Goal: Transaction & Acquisition: Purchase product/service

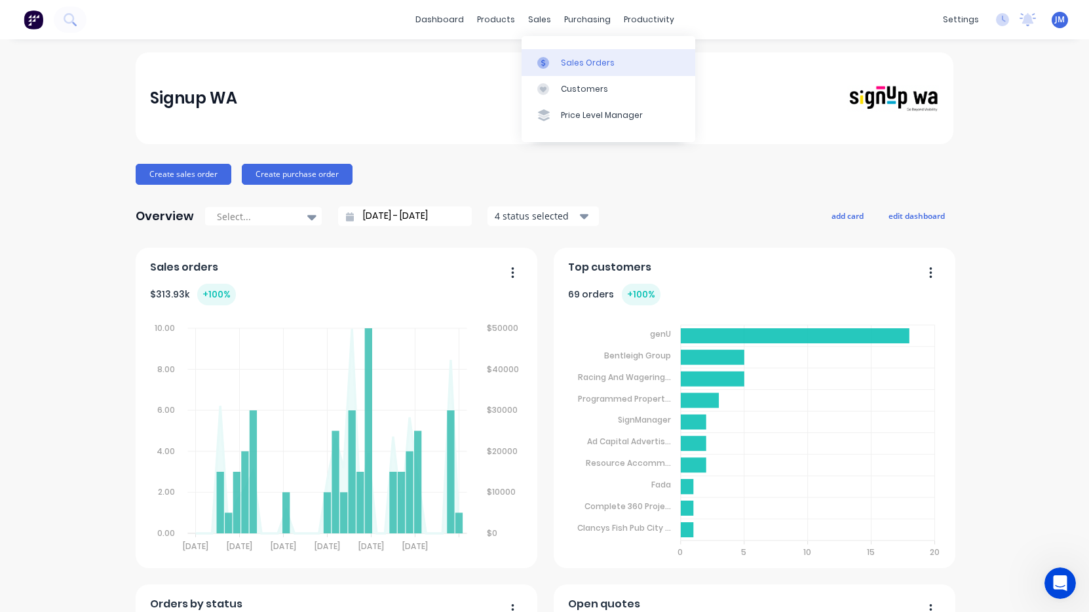
click at [575, 60] on div "Sales Orders" at bounding box center [588, 63] width 54 height 12
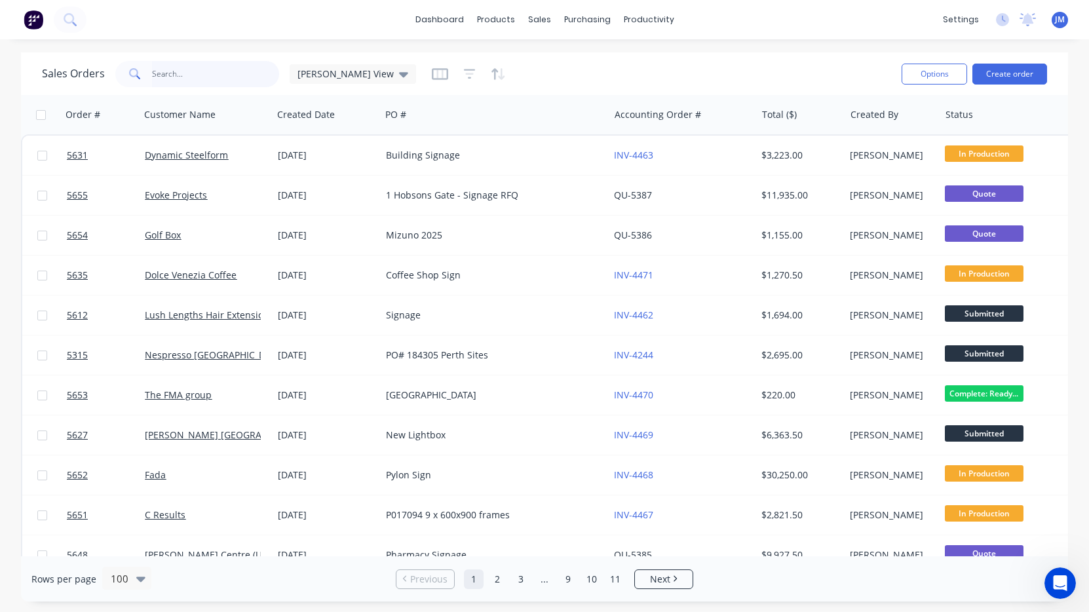
click at [221, 79] on input "text" at bounding box center [216, 74] width 128 height 26
type input "Pinjarra"
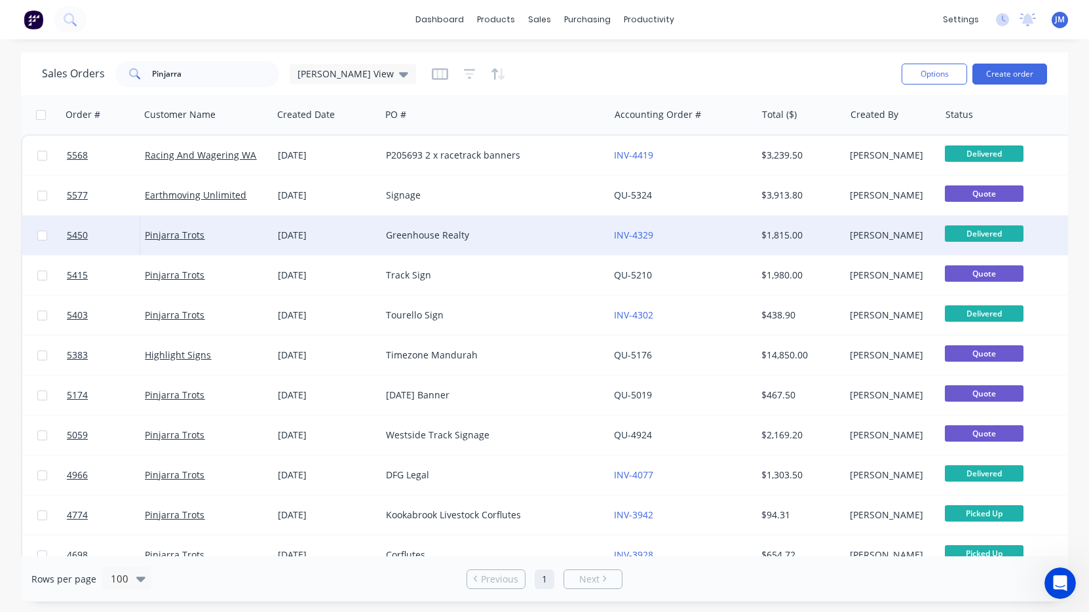
click at [402, 233] on div "Greenhouse Realty" at bounding box center [489, 235] width 207 height 13
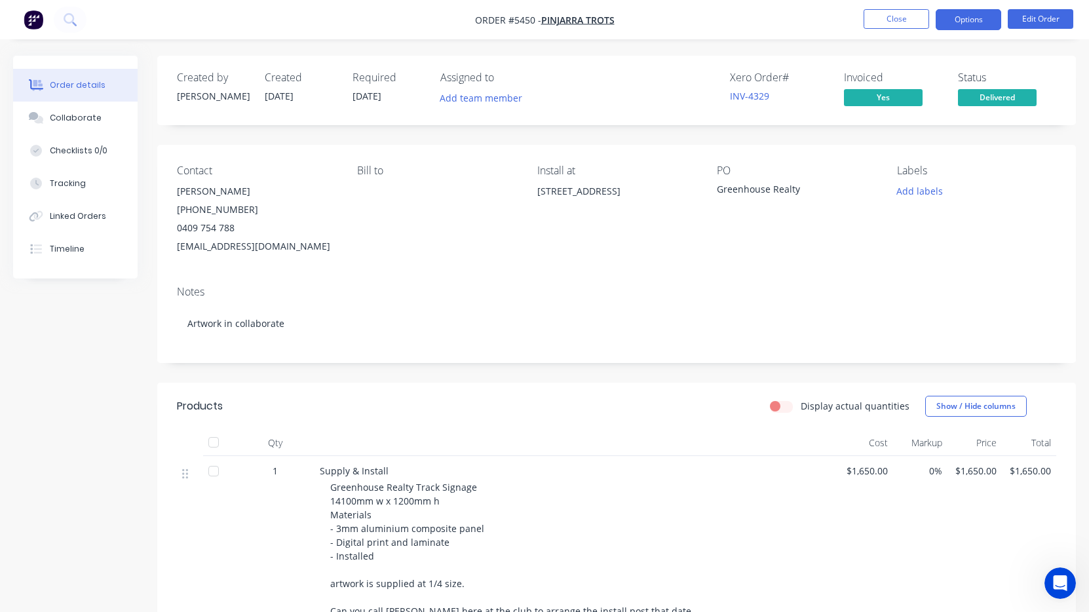
click at [987, 12] on button "Options" at bounding box center [969, 19] width 66 height 21
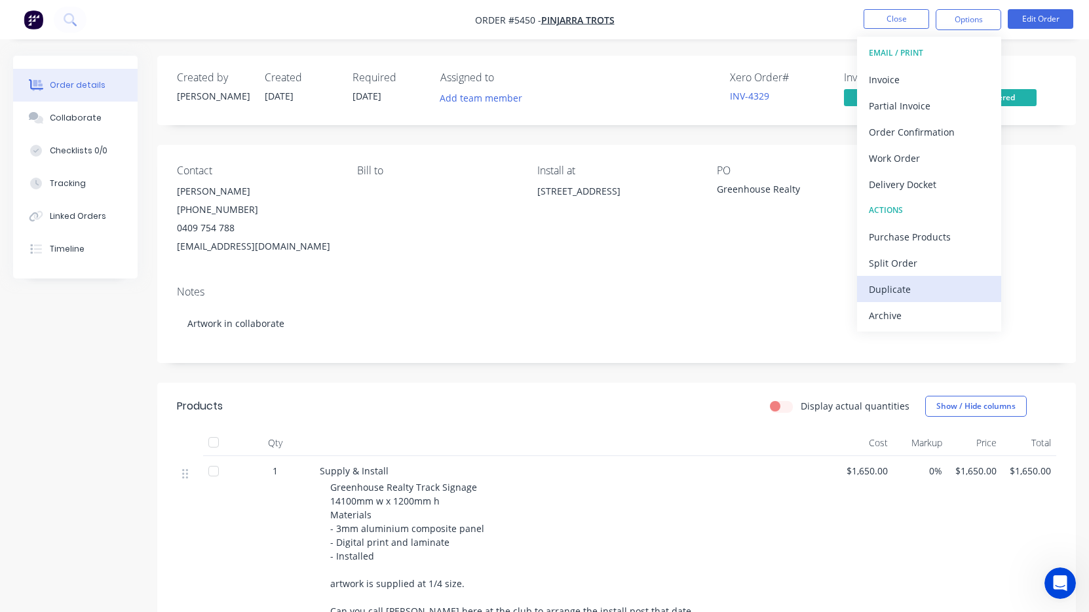
click at [920, 286] on div "Duplicate" at bounding box center [929, 289] width 121 height 19
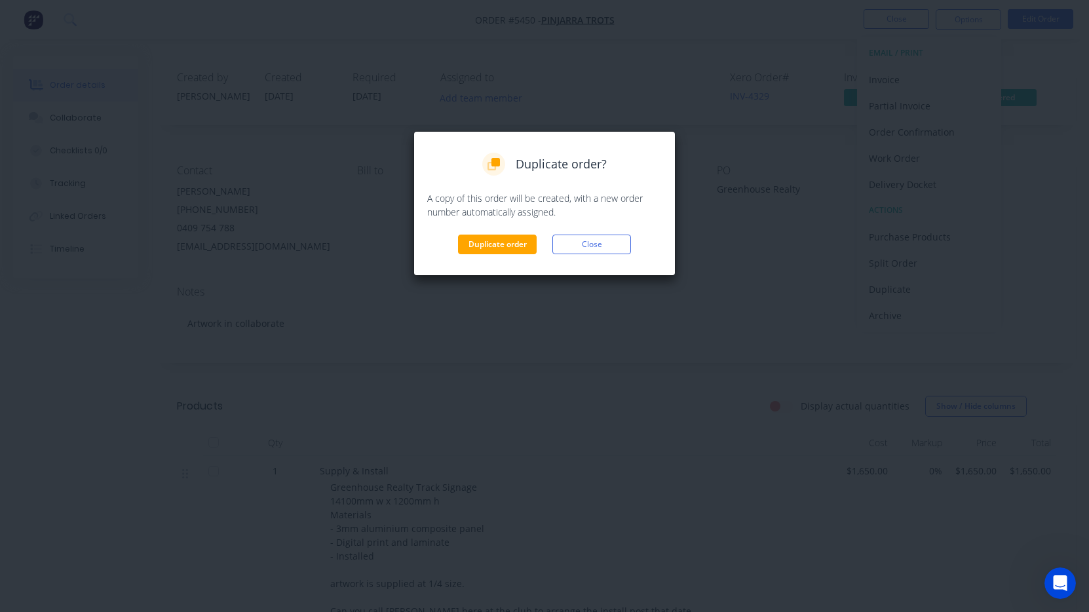
click at [497, 240] on button "Duplicate order" at bounding box center [497, 245] width 79 height 20
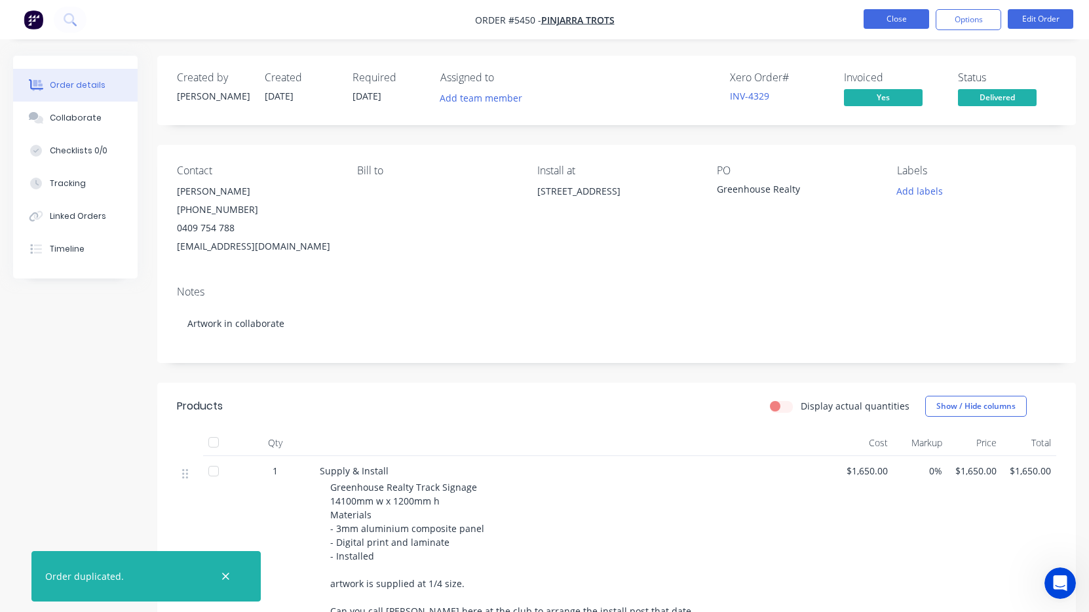
click at [887, 20] on button "Close" at bounding box center [897, 19] width 66 height 20
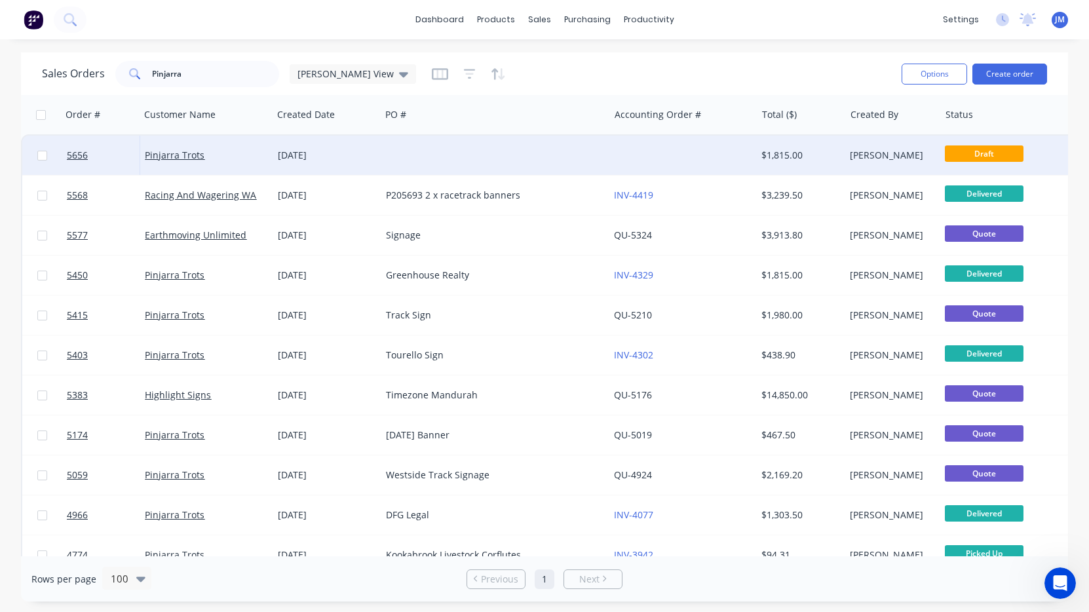
click at [355, 149] on div "[DATE]" at bounding box center [327, 155] width 98 height 13
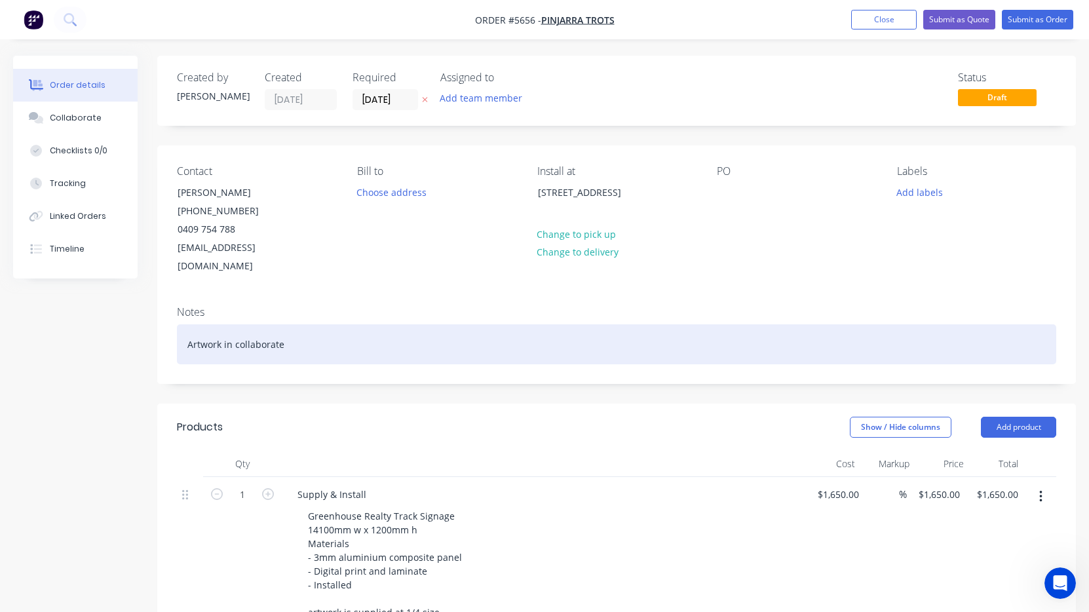
drag, startPoint x: 292, startPoint y: 327, endPoint x: 130, endPoint y: 326, distance: 161.9
click at [130, 326] on div "Created by [PERSON_NAME] Created [DATE] Required [DATE] Assigned to Add team me…" at bounding box center [544, 560] width 1063 height 1009
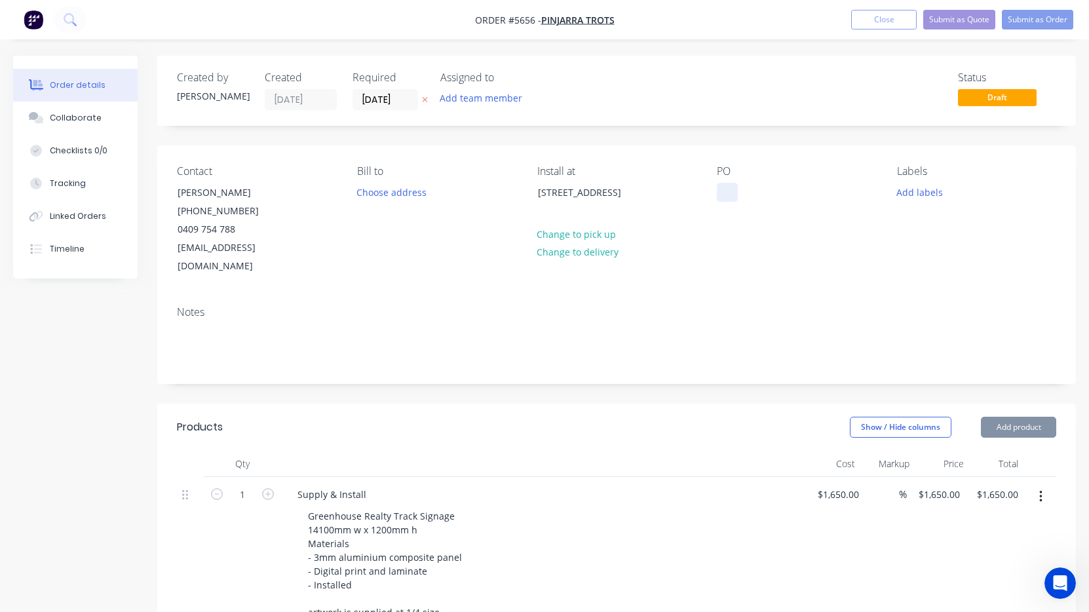
click at [734, 192] on div at bounding box center [727, 192] width 21 height 19
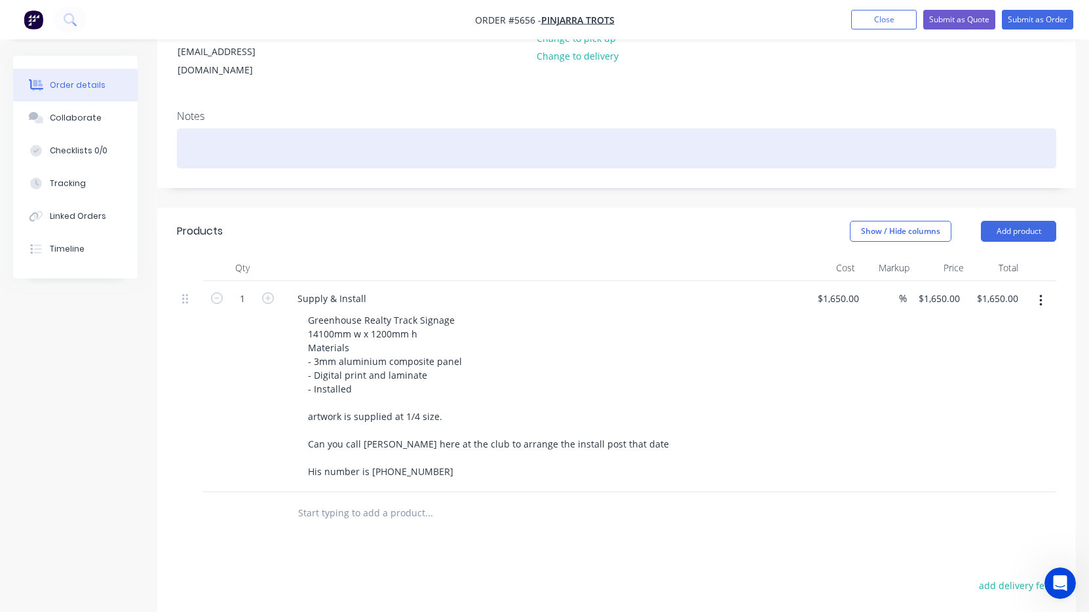
scroll to position [214, 0]
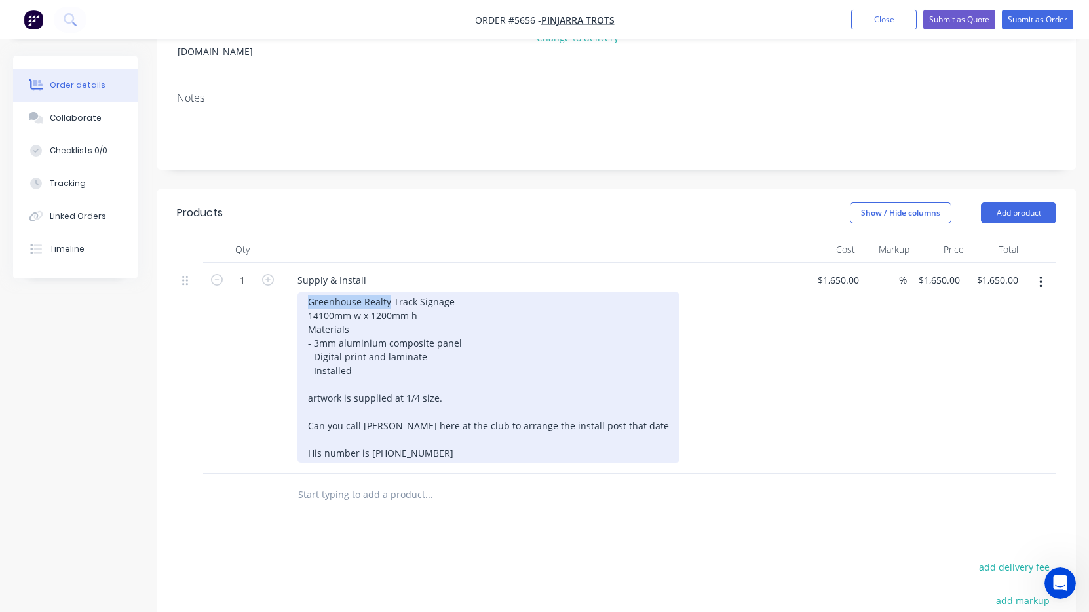
drag, startPoint x: 390, startPoint y: 284, endPoint x: 276, endPoint y: 286, distance: 114.1
click at [275, 286] on div "1 Supply & Install Greenhouse Realty Track Signage 14100mm w x 1200mm h Materia…" at bounding box center [617, 368] width 880 height 211
click at [438, 297] on div "Retravision Track Signage 14100mm w x 1200mm h Materials - 3mm aluminium compos…" at bounding box center [489, 377] width 382 height 170
drag, startPoint x: 333, startPoint y: 296, endPoint x: 269, endPoint y: 296, distance: 63.6
click at [269, 296] on div "1 Supply & Install Retravision Track Signage 14100mm w x 1200mm h Materials - 3…" at bounding box center [617, 368] width 880 height 211
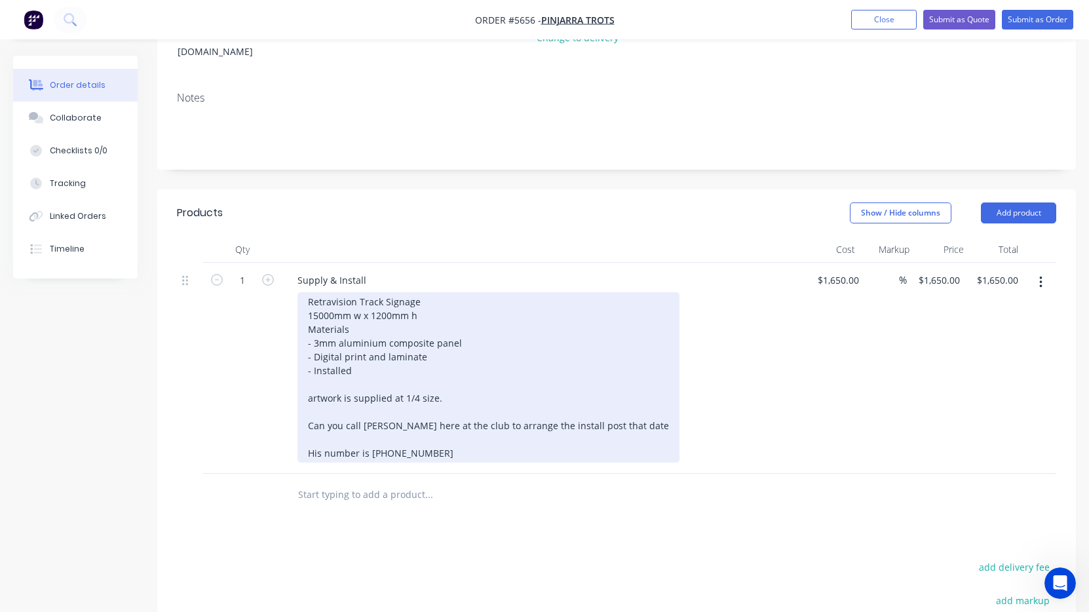
click at [321, 298] on div "Retravision Track Signage 15000mm w x 1200mm h Materials - 3mm aluminium compos…" at bounding box center [489, 377] width 382 height 170
drag, startPoint x: 394, startPoint y: 294, endPoint x: 385, endPoint y: 294, distance: 8.5
click at [385, 294] on div "Retravision Track Signage 15,000mm w x 1200mm h Materials - 3mm aluminium compo…" at bounding box center [489, 377] width 382 height 170
click at [475, 294] on div "Retravision Track Signage 15,000mm w x 1220mm h Materials - 3mm aluminium compo…" at bounding box center [489, 377] width 382 height 170
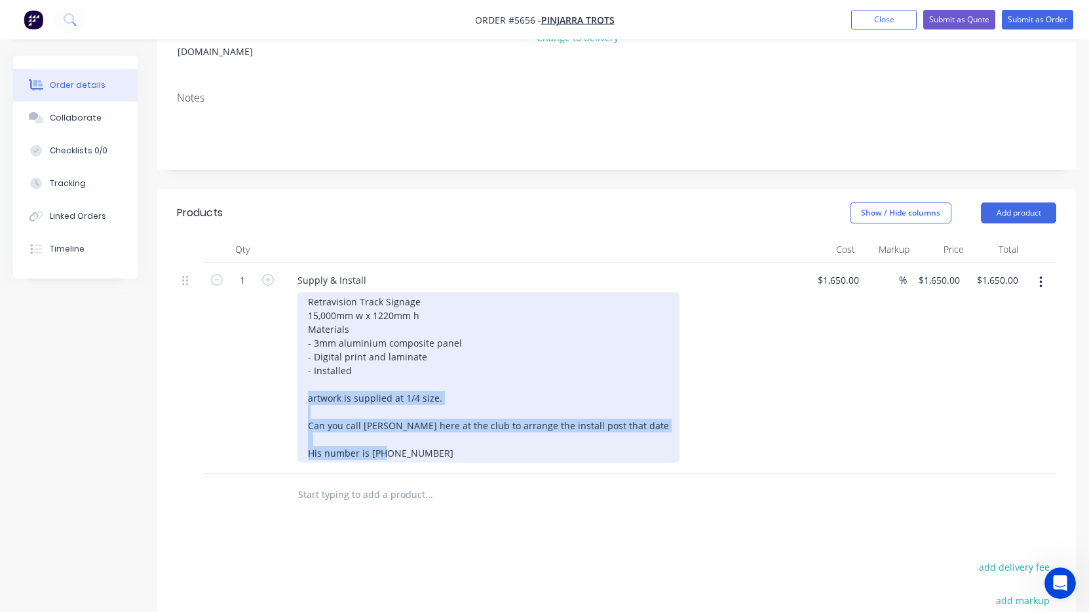
drag, startPoint x: 308, startPoint y: 380, endPoint x: 524, endPoint y: 465, distance: 231.9
click at [525, 469] on div "Qty Cost Markup Price Total 1 Supply & Install Retravision Track Signage 15,000…" at bounding box center [616, 377] width 919 height 280
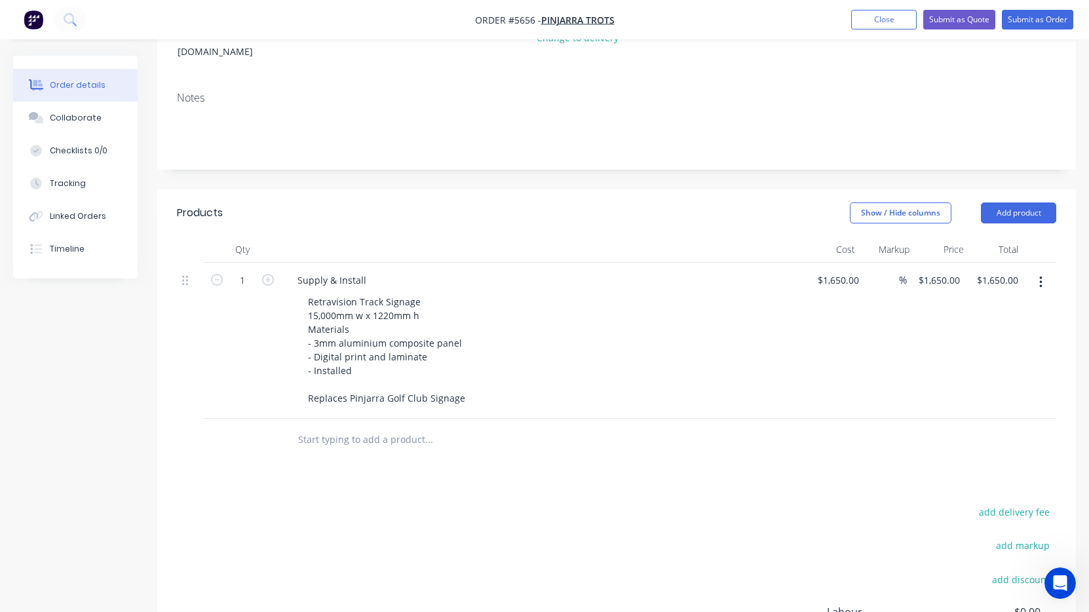
click at [720, 378] on div "Retravision Track Signage 15,000mm w x 1220mm h Materials - 3mm aluminium compo…" at bounding box center [549, 349] width 503 height 115
click at [829, 271] on div "1650 1650" at bounding box center [840, 280] width 33 height 19
click at [842, 271] on input "1980" at bounding box center [843, 280] width 28 height 19
click at [845, 271] on input "1800" at bounding box center [843, 280] width 28 height 19
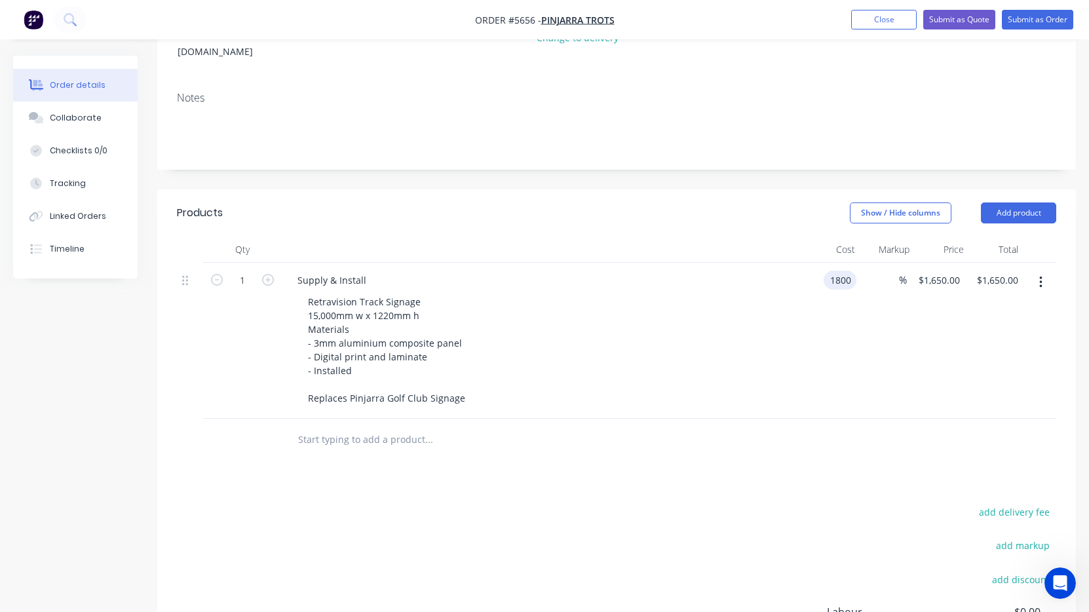
click at [845, 271] on input "1800" at bounding box center [843, 280] width 28 height 19
type input "$1,980.00"
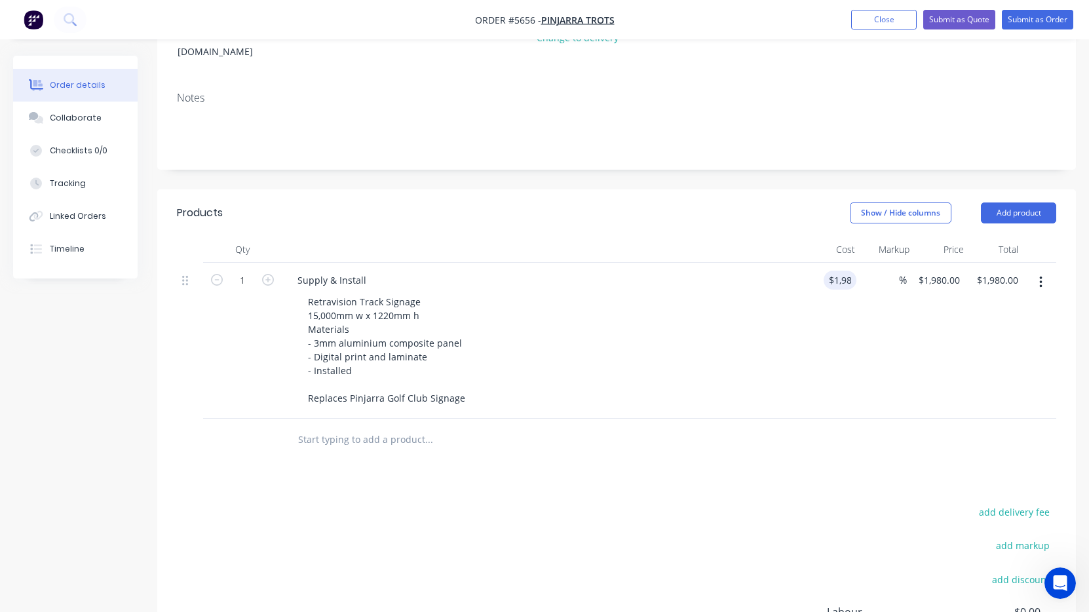
click at [748, 312] on div "Retravision Track Signage 15,000mm w x 1220mm h Materials - 3mm aluminium compo…" at bounding box center [549, 349] width 503 height 115
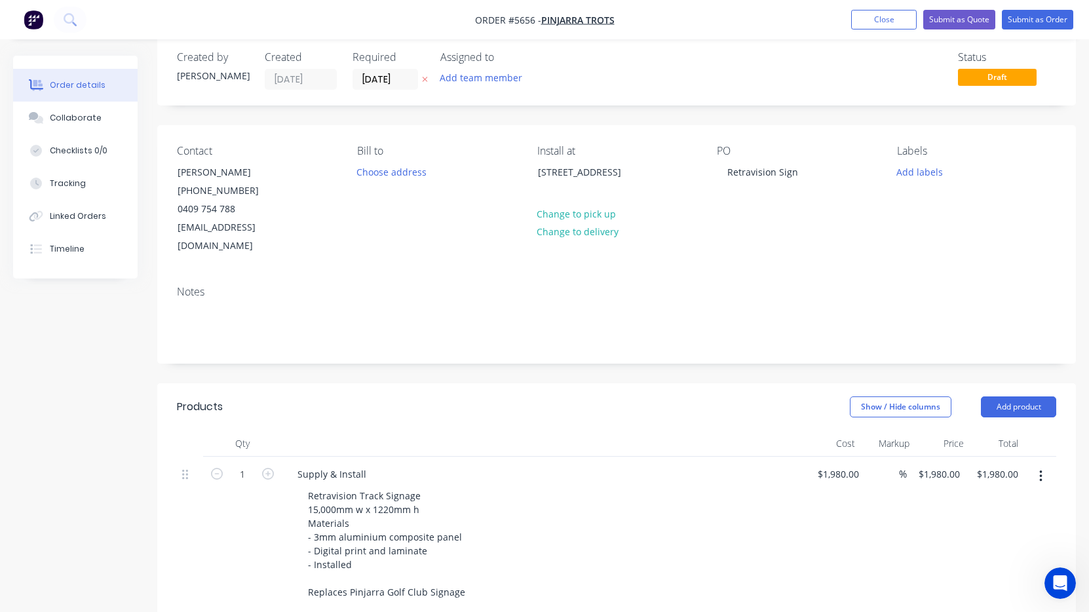
scroll to position [0, 0]
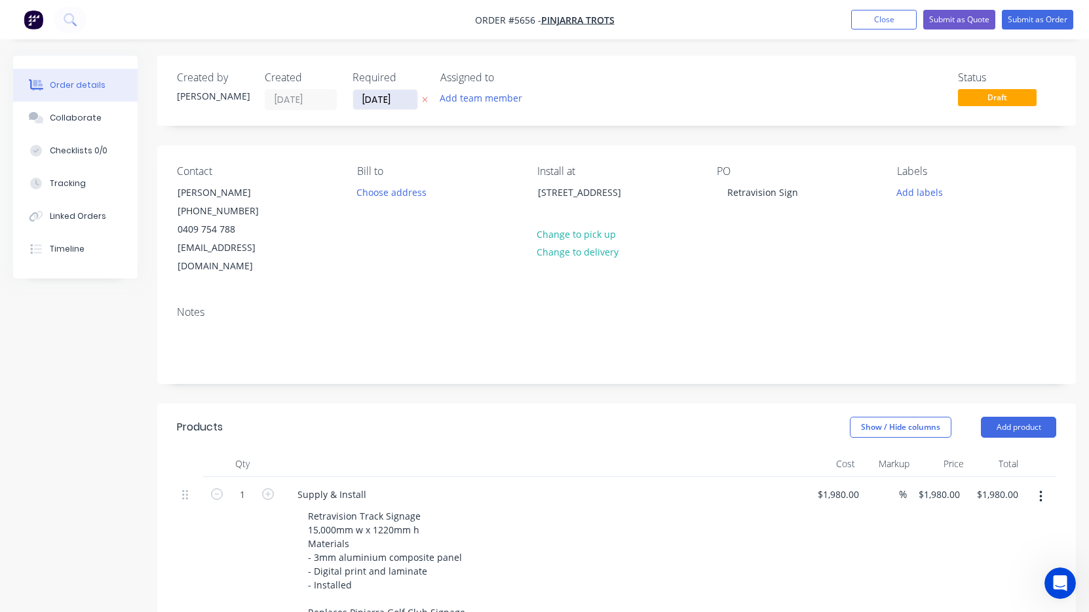
click at [385, 100] on input "[DATE]" at bounding box center [385, 100] width 64 height 20
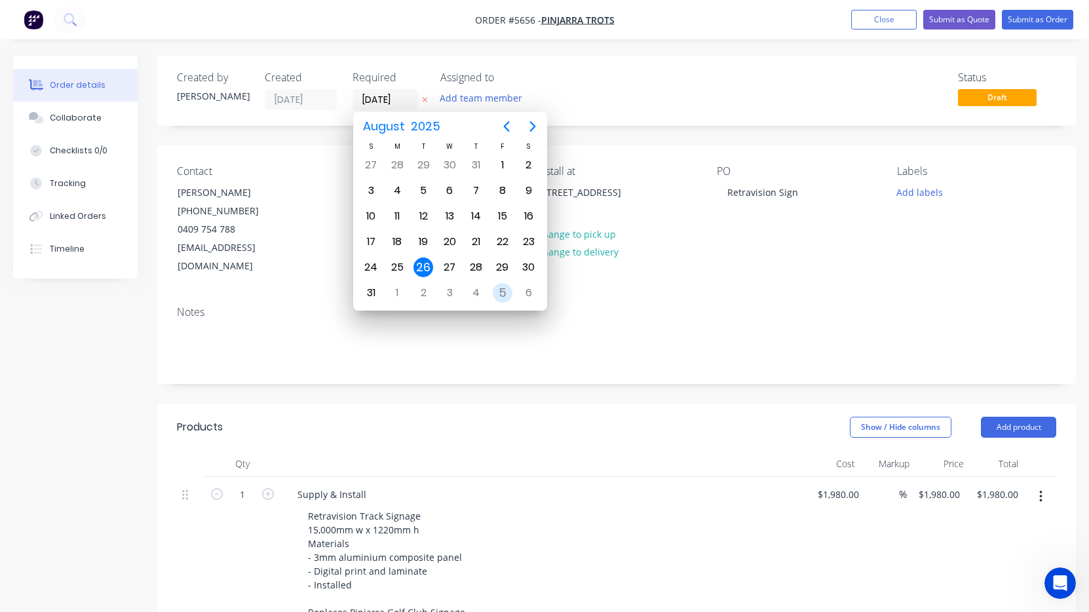
click at [500, 296] on div "5" at bounding box center [503, 293] width 20 height 20
type input "[DATE]"
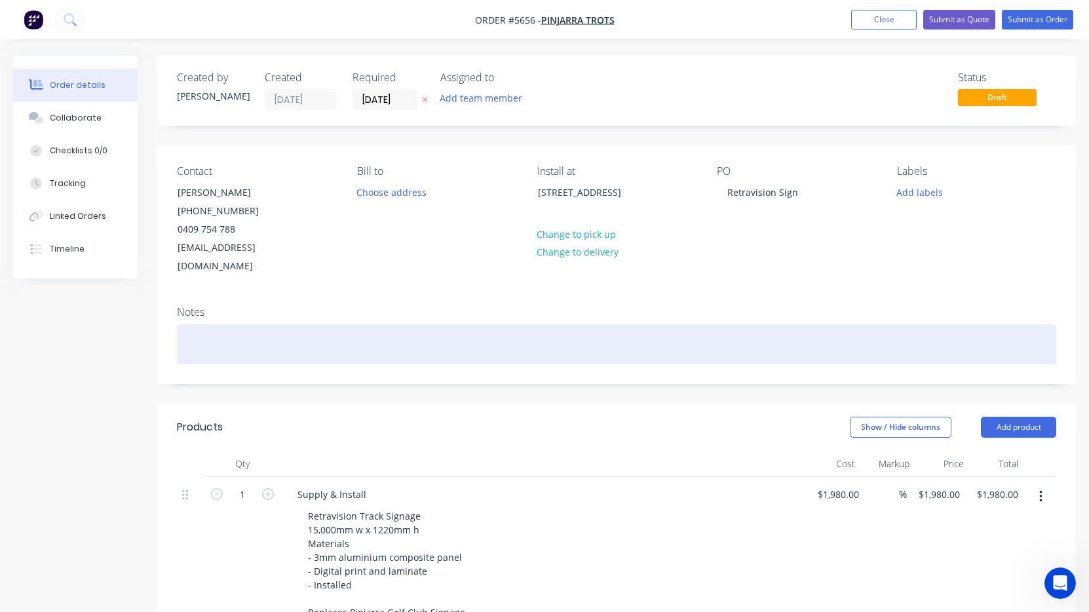
click at [250, 329] on div at bounding box center [617, 344] width 880 height 40
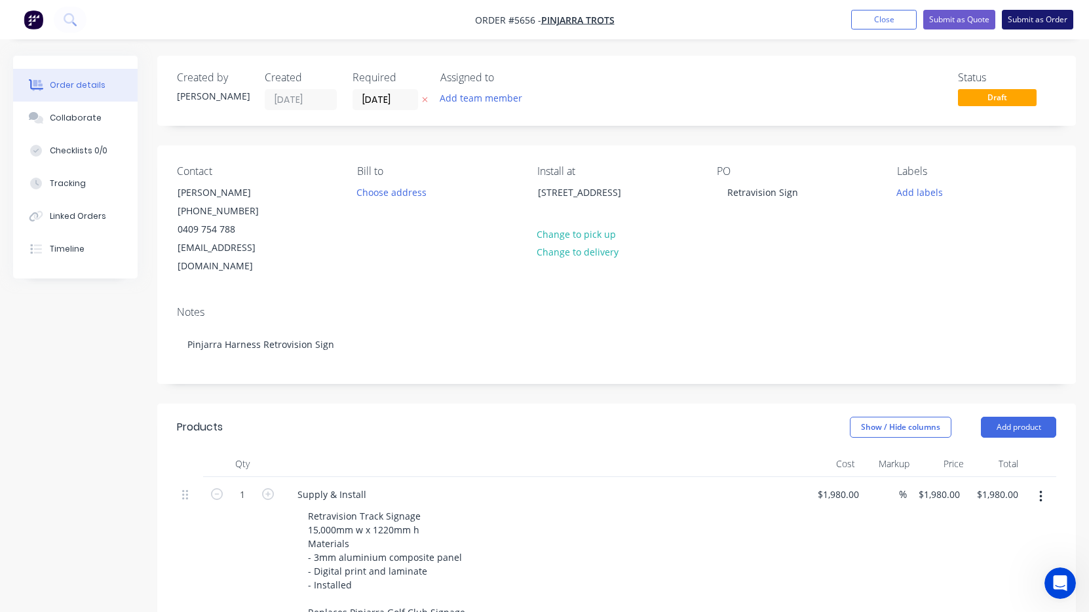
click at [1060, 20] on button "Submit as Order" at bounding box center [1037, 20] width 71 height 20
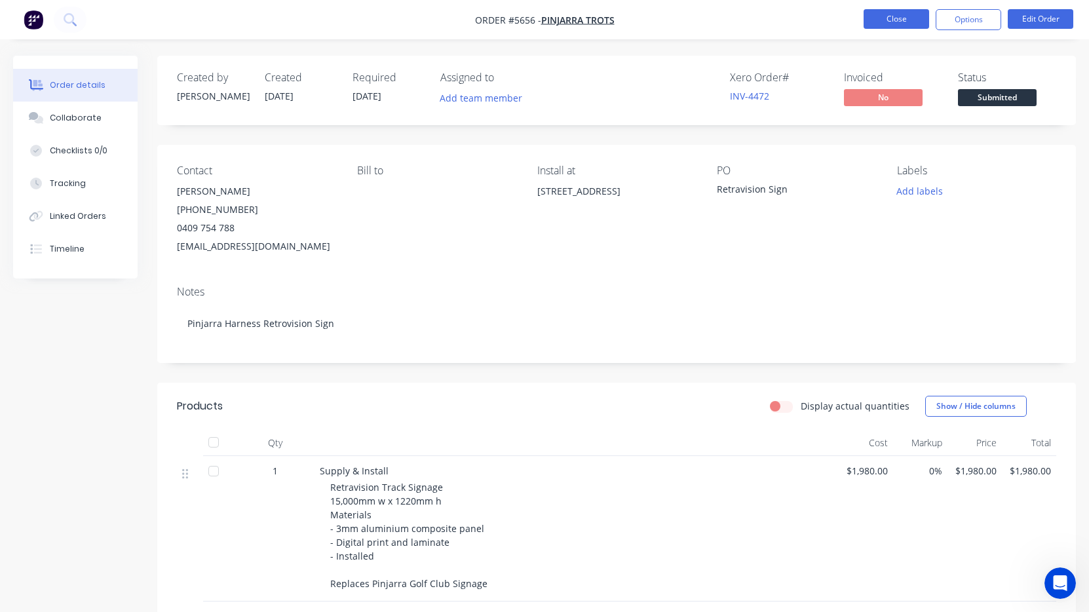
click at [884, 23] on button "Close" at bounding box center [897, 19] width 66 height 20
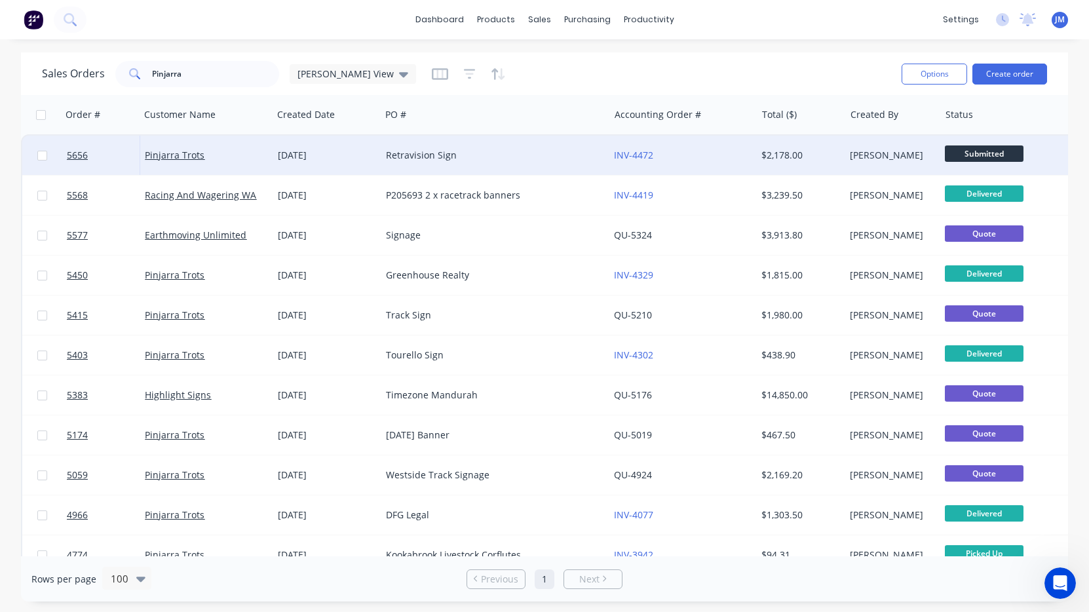
click at [987, 159] on span "Submitted" at bounding box center [984, 154] width 79 height 16
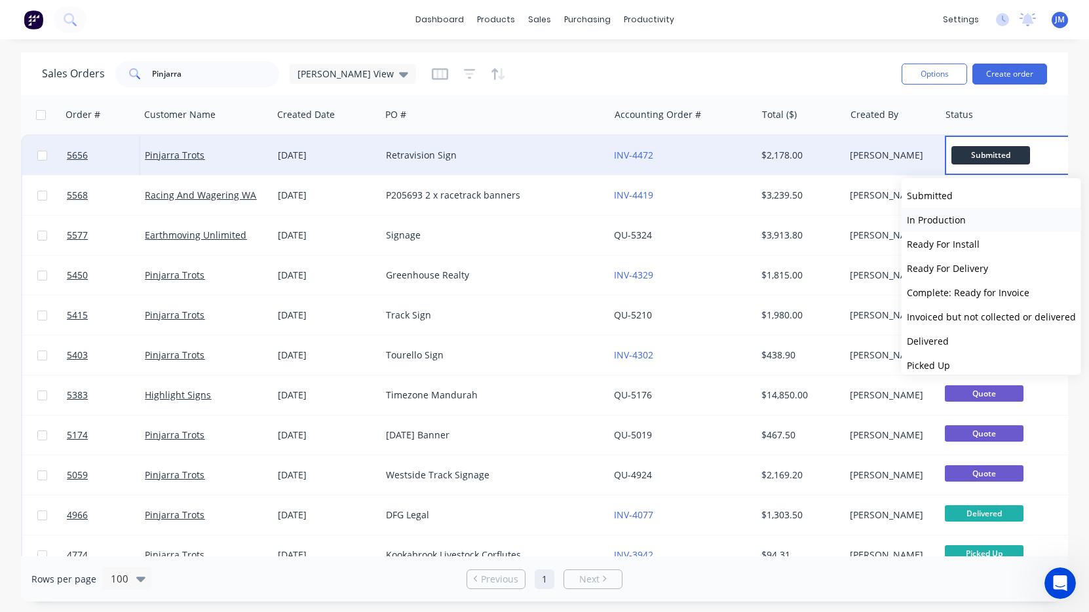
click at [958, 221] on span "In Production" at bounding box center [936, 220] width 59 height 12
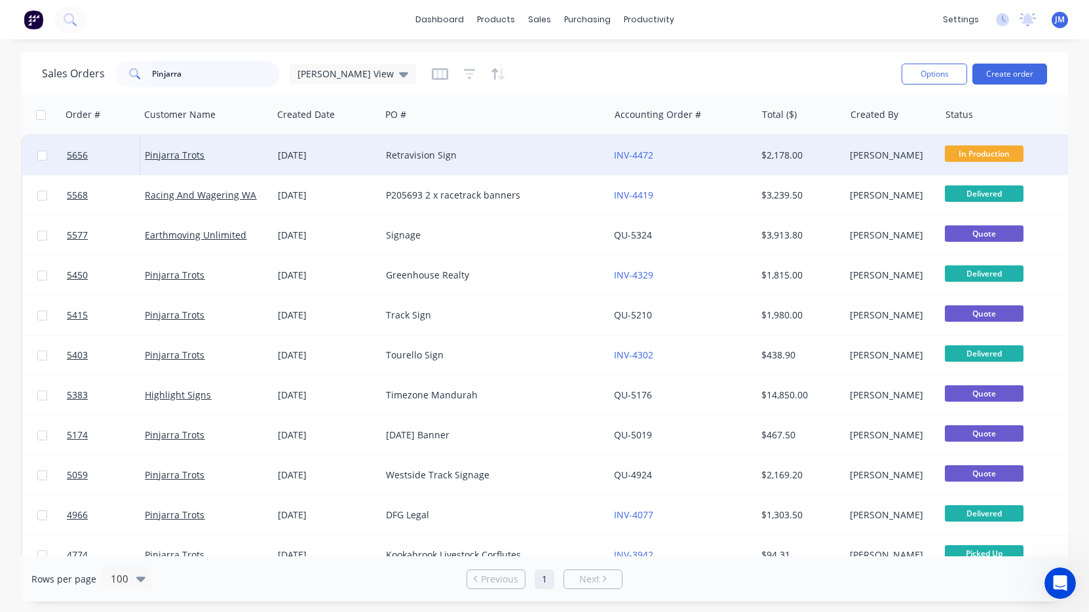
click at [242, 73] on input "Pinjarra" at bounding box center [216, 74] width 128 height 26
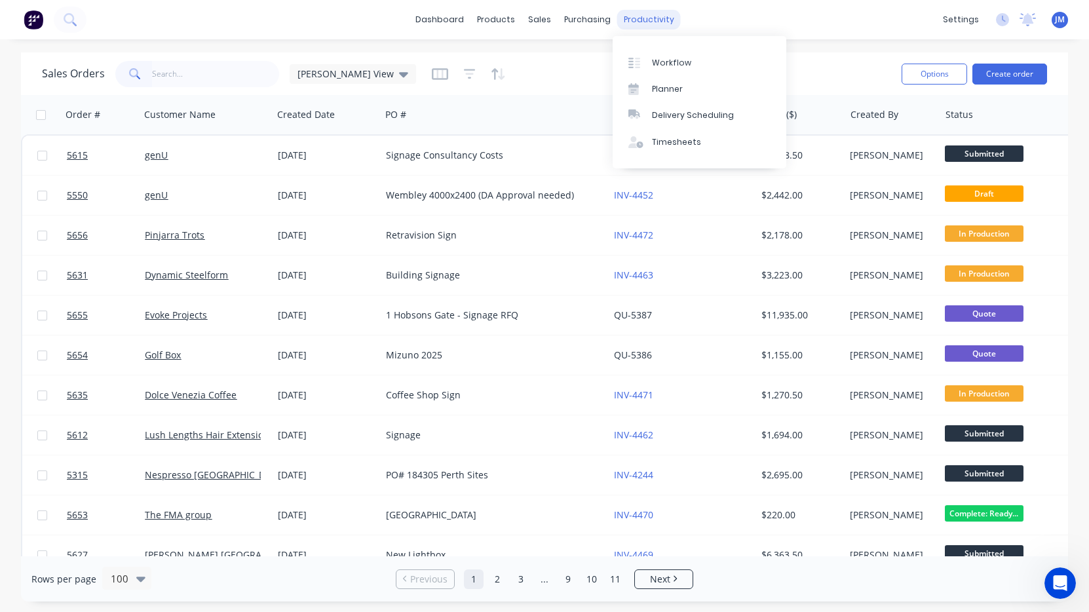
click at [632, 21] on div "productivity" at bounding box center [649, 20] width 64 height 20
click at [661, 58] on div "Workflow" at bounding box center [671, 63] width 39 height 12
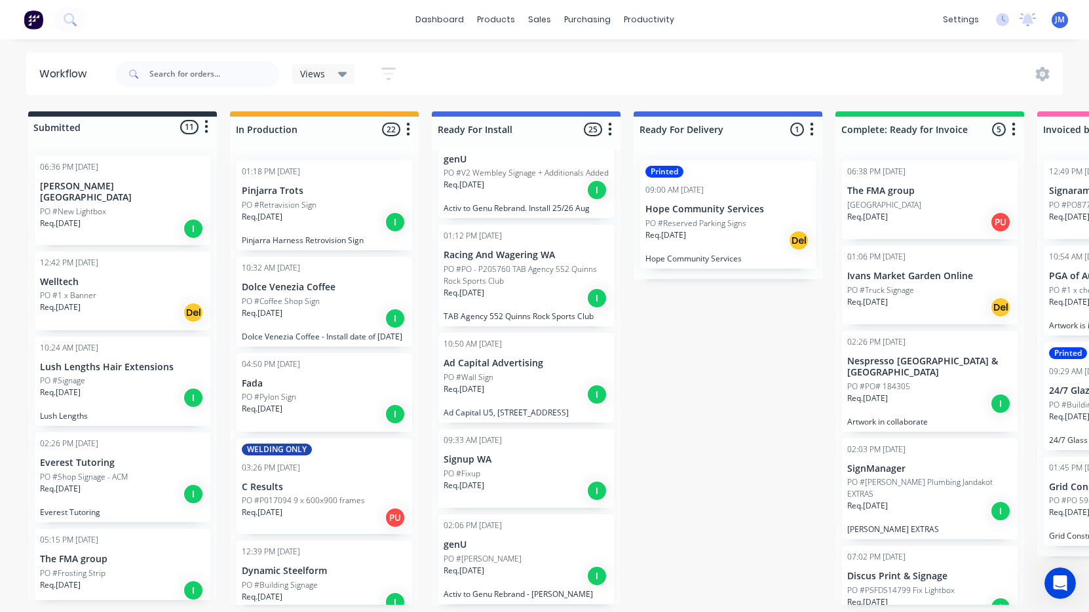
scroll to position [1258, 0]
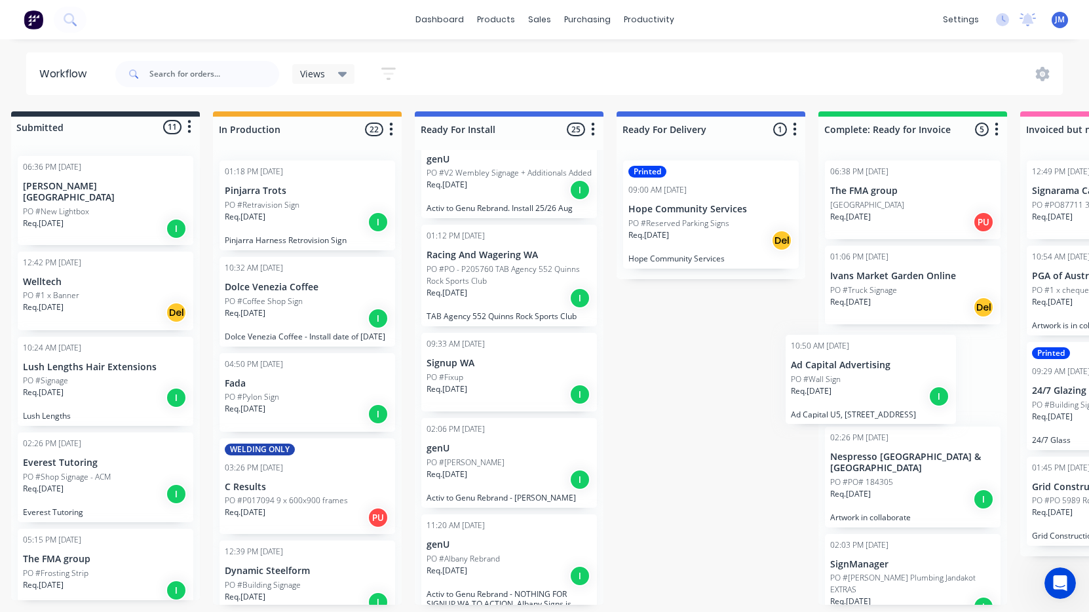
drag, startPoint x: 510, startPoint y: 394, endPoint x: 865, endPoint y: 402, distance: 355.4
click at [865, 402] on div "Submitted 11 Status colour #273444 hex #273444 Save Cancel Summaries Total orde…" at bounding box center [781, 358] width 1616 height 494
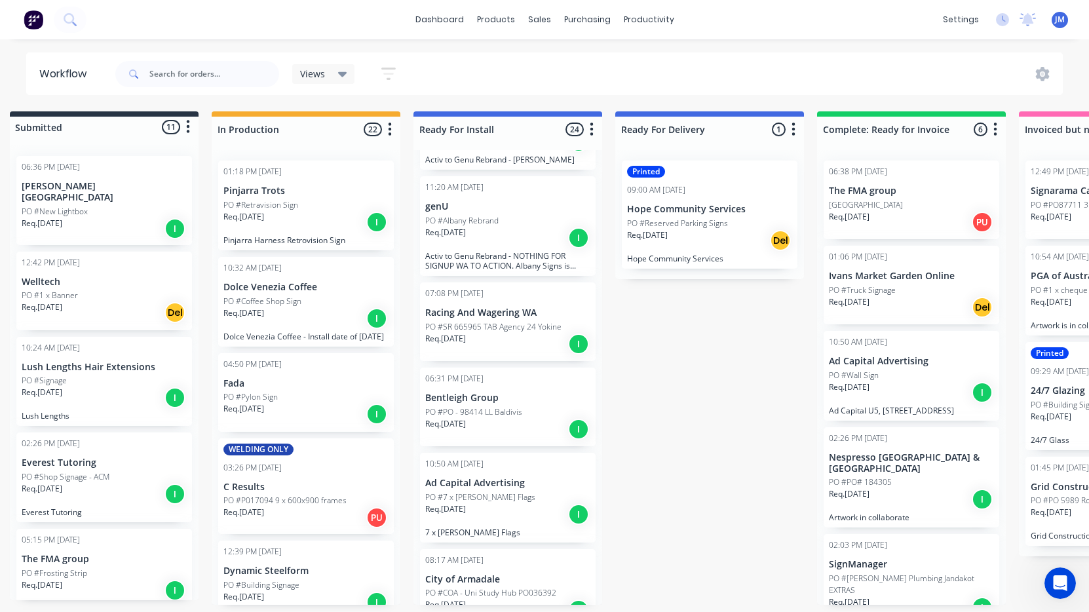
scroll to position [1594, 0]
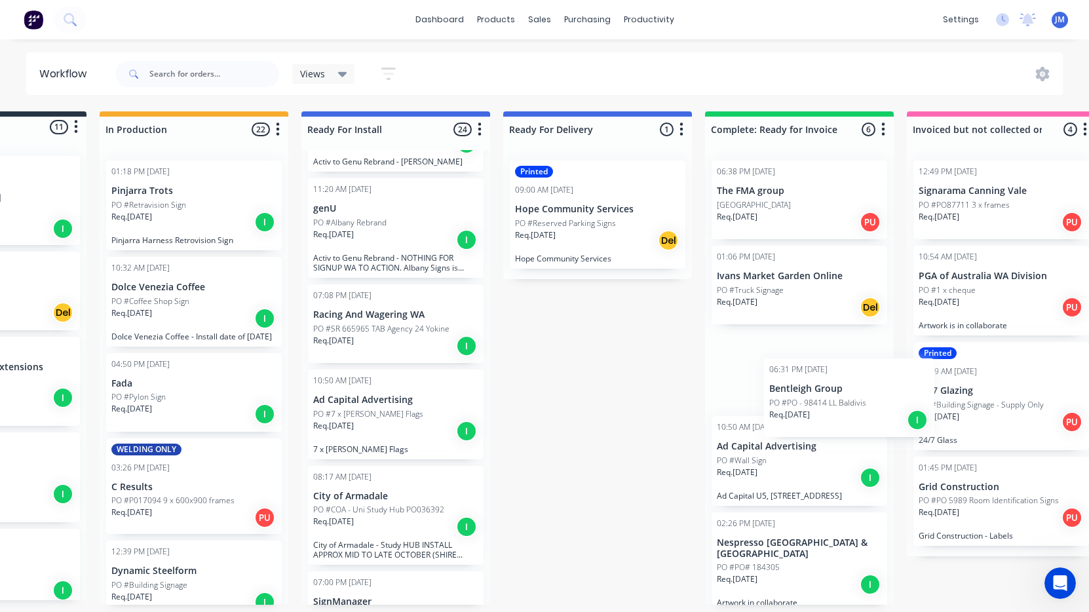
drag, startPoint x: 467, startPoint y: 416, endPoint x: 769, endPoint y: 386, distance: 303.7
click at [769, 386] on div "Submitted 11 Status colour #273444 hex #273444 Save Cancel Summaries Total orde…" at bounding box center [668, 358] width 1616 height 494
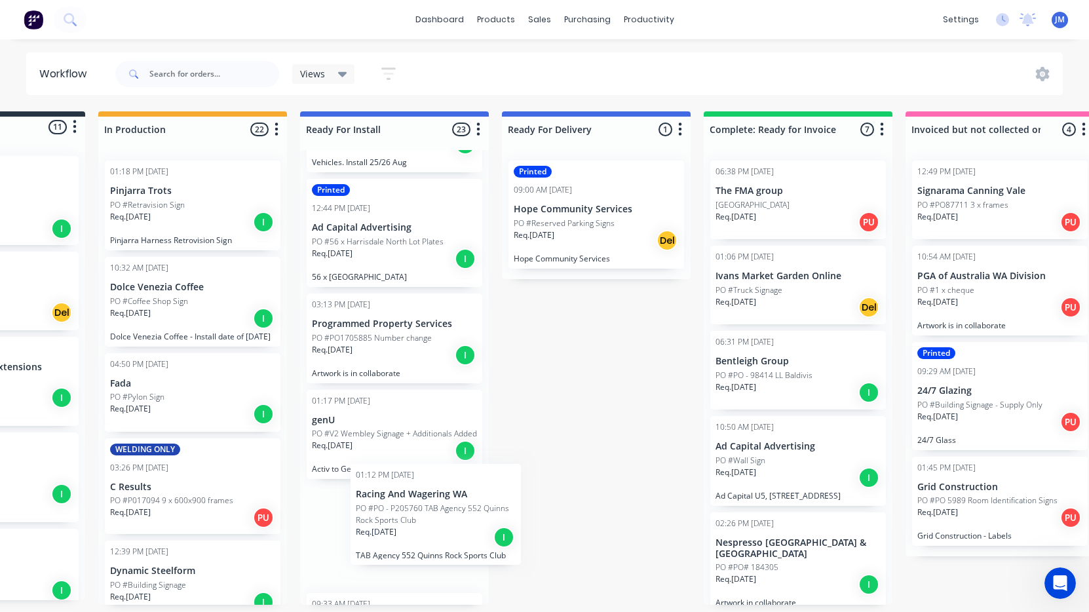
scroll to position [999, 0]
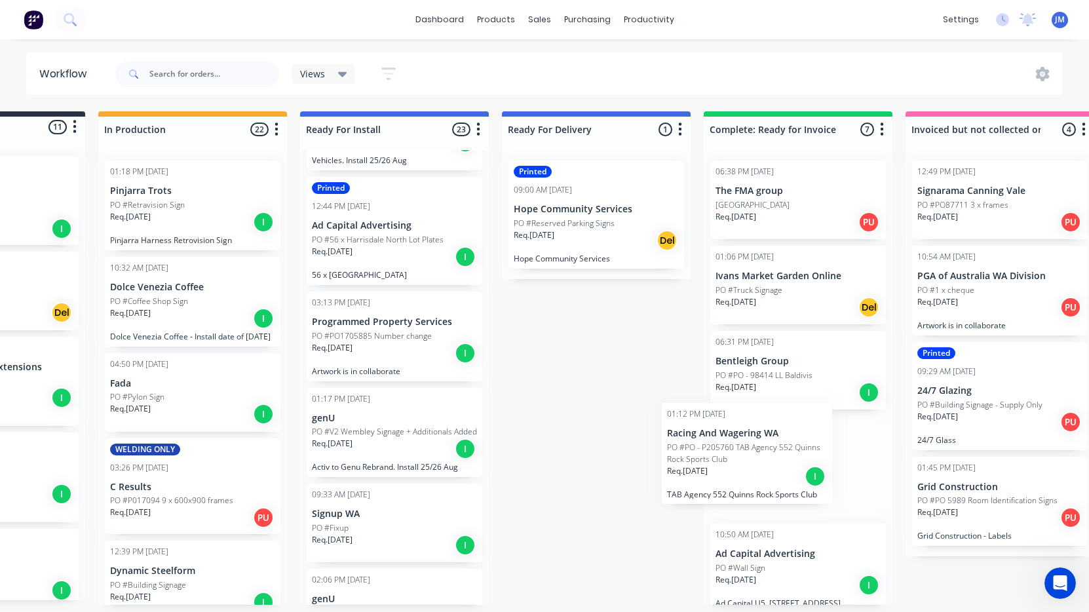
drag, startPoint x: 376, startPoint y: 545, endPoint x: 738, endPoint y: 463, distance: 371.5
click at [737, 465] on div "Submitted 11 Status colour #273444 hex #273444 Save Cancel Summaries Total orde…" at bounding box center [666, 358] width 1616 height 494
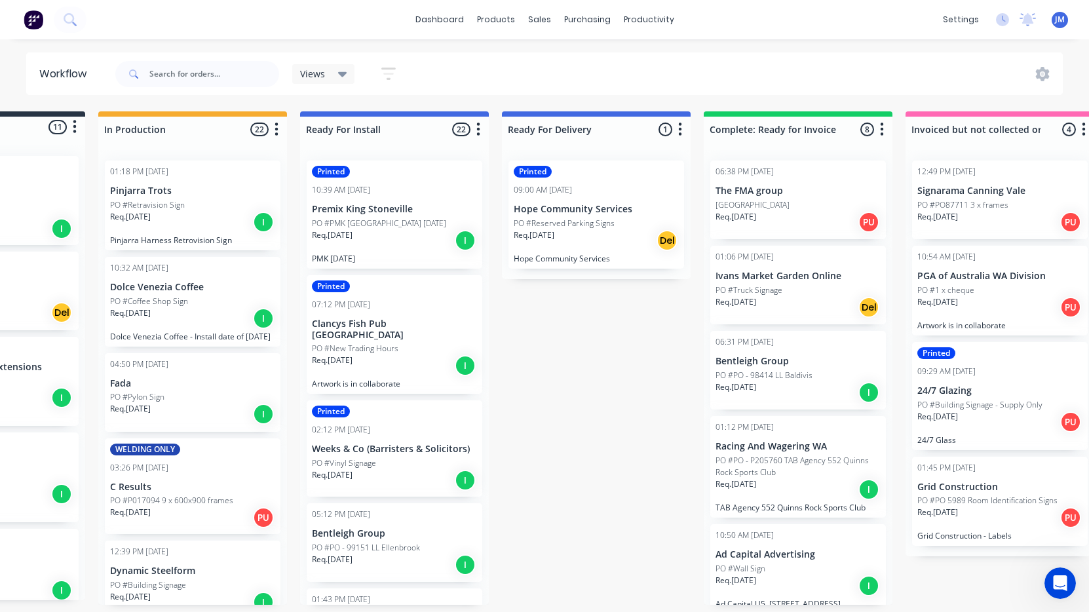
scroll to position [0, 132]
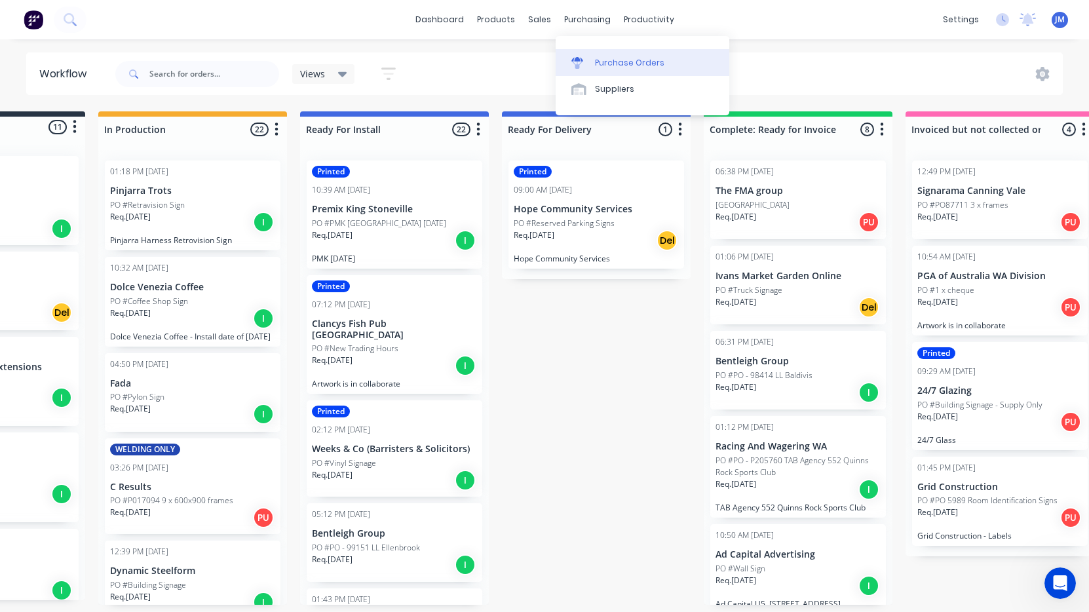
click at [590, 54] on link "Purchase Orders" at bounding box center [643, 62] width 174 height 26
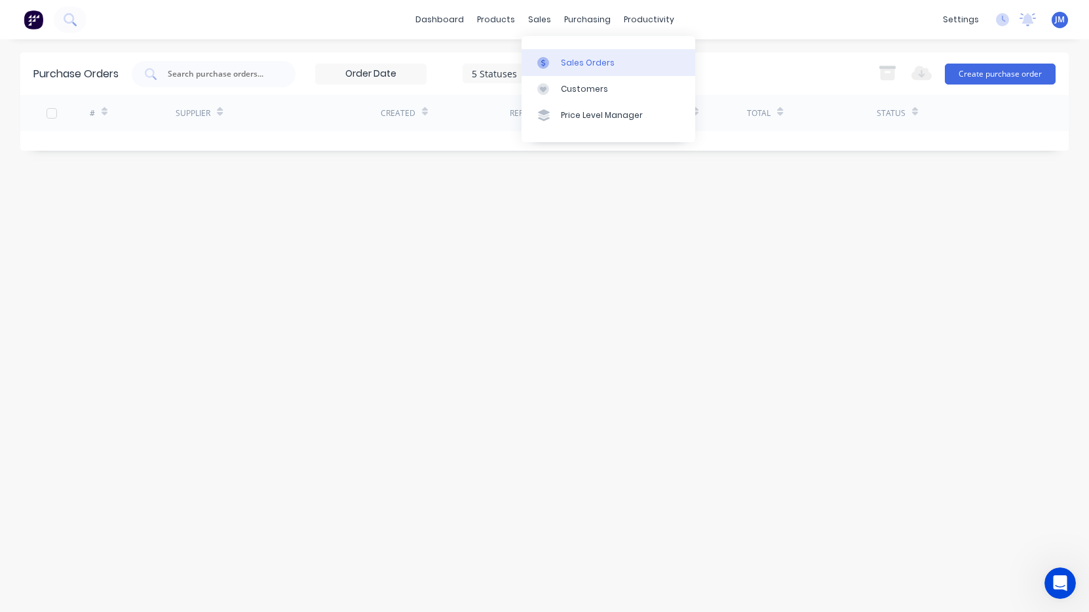
click at [580, 60] on div "Sales Orders" at bounding box center [588, 63] width 54 height 12
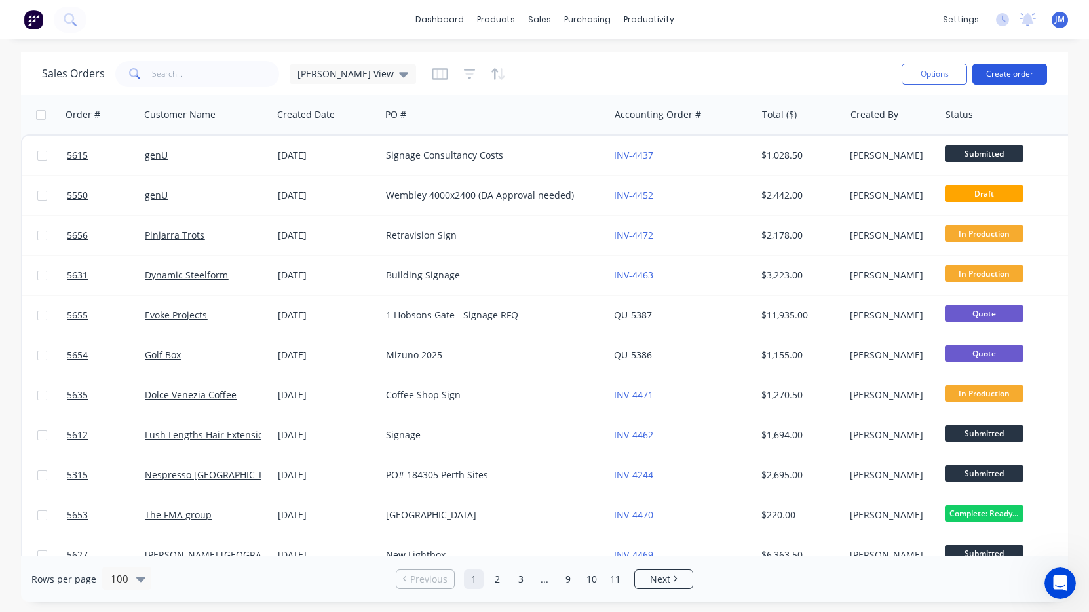
click at [1015, 68] on button "Create order" at bounding box center [1010, 74] width 75 height 21
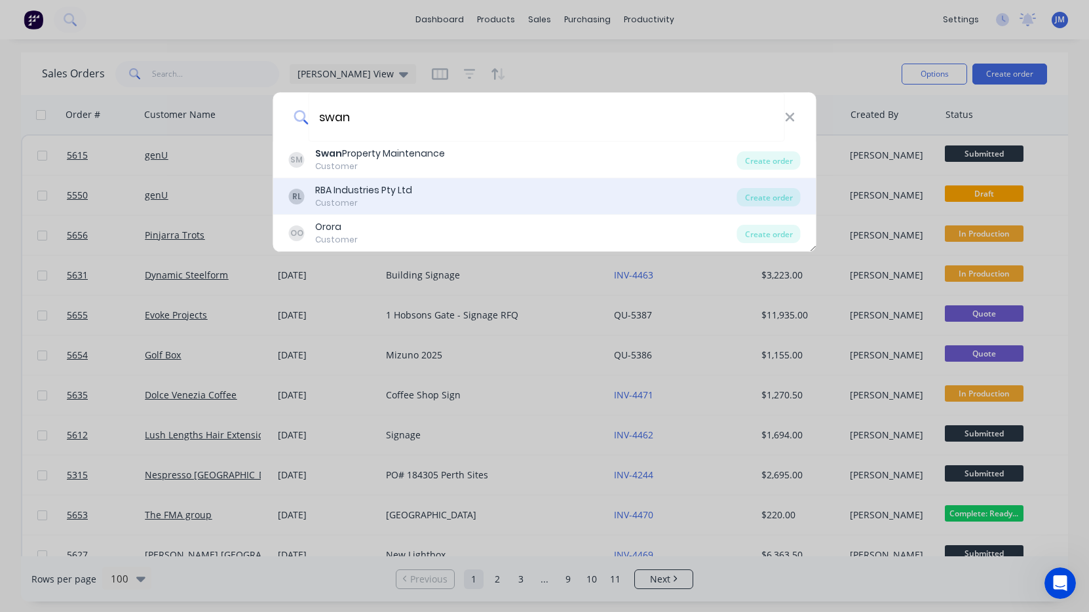
type input "swan"
click at [457, 188] on div "RL RBA Industries Pty Ltd Customer" at bounding box center [513, 197] width 448 height 26
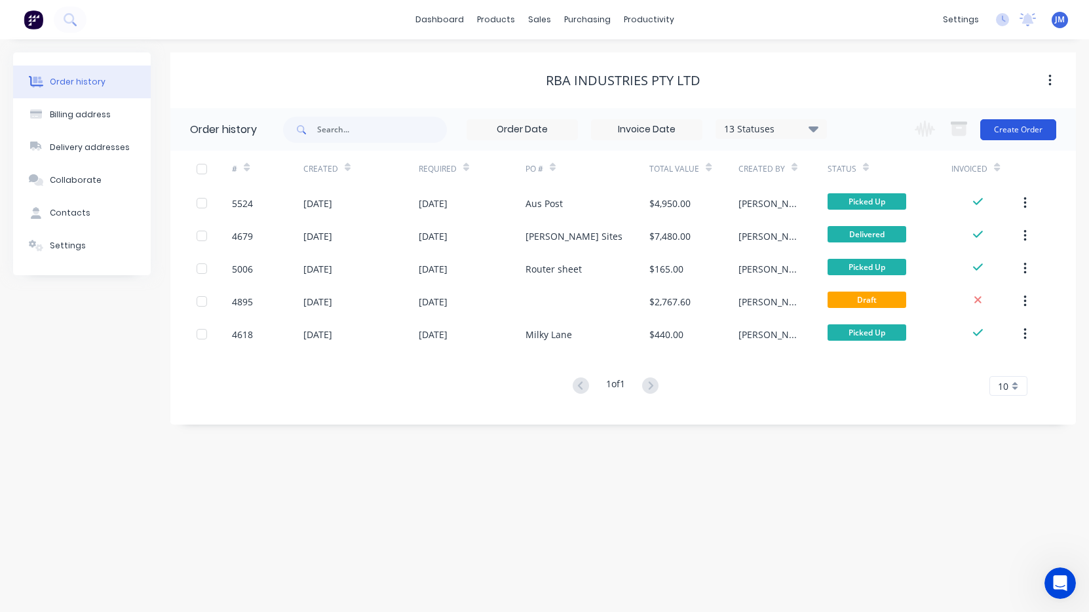
click at [1020, 132] on button "Create Order" at bounding box center [1019, 129] width 76 height 21
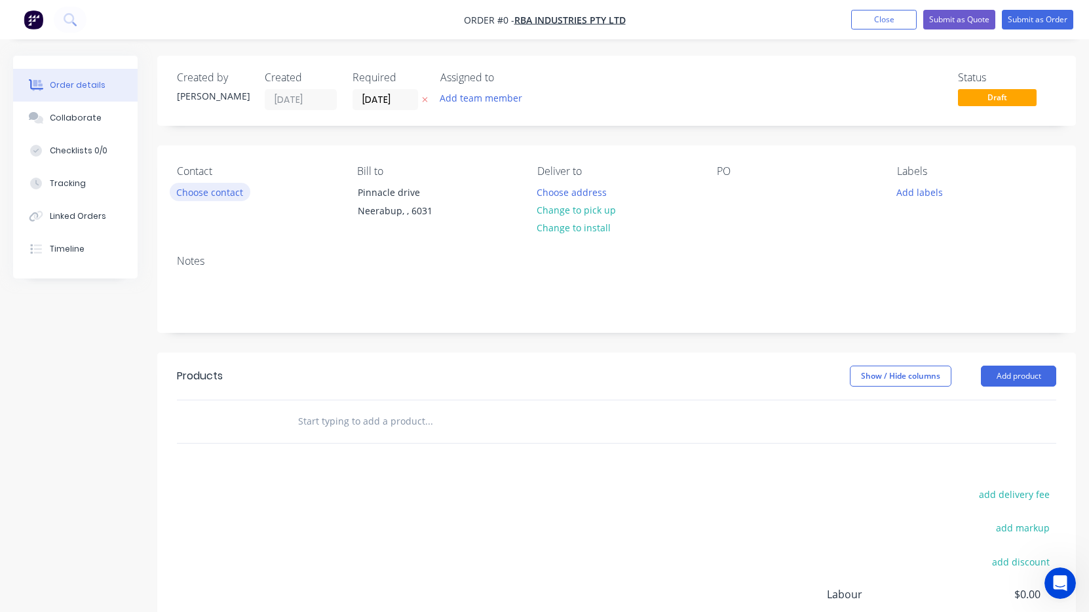
click at [228, 188] on button "Choose contact" at bounding box center [210, 192] width 81 height 18
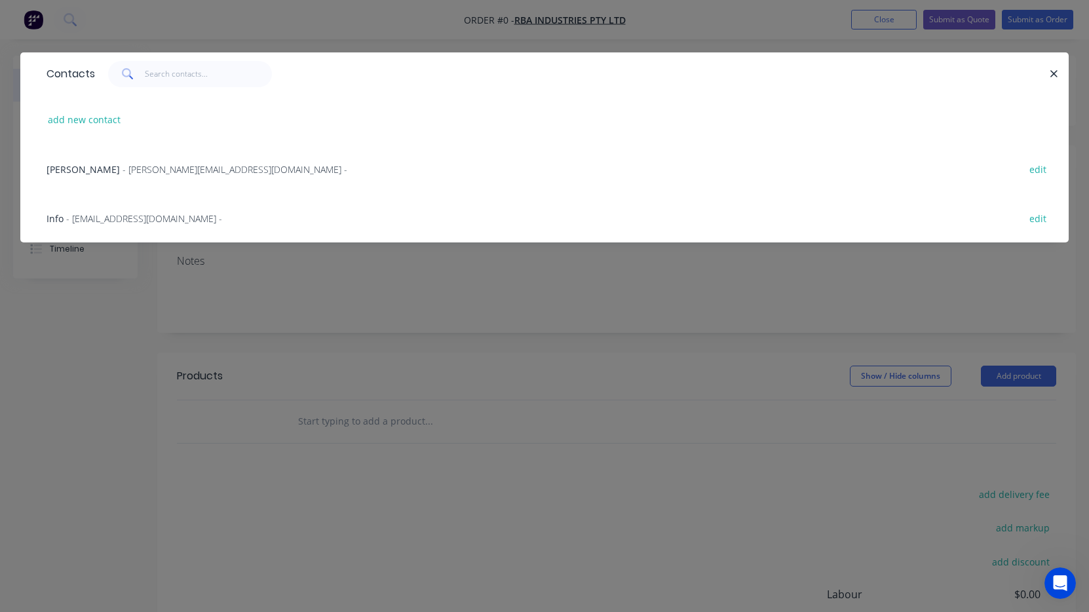
click at [177, 169] on span "- [PERSON_NAME][EMAIL_ADDRESS][DOMAIN_NAME] -" at bounding box center [235, 169] width 225 height 12
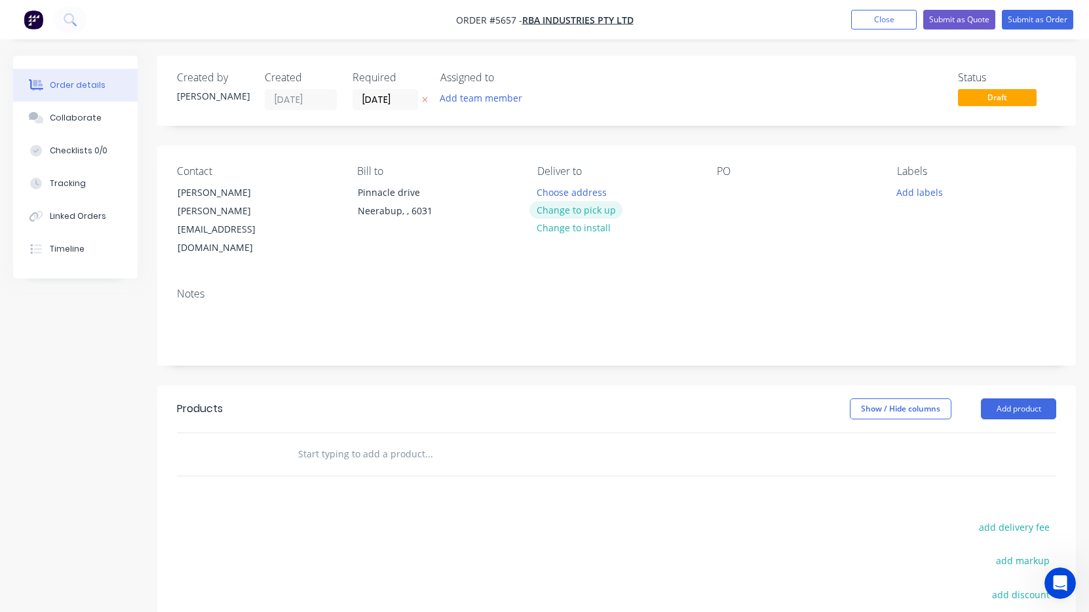
click at [582, 209] on button "Change to pick up" at bounding box center [576, 210] width 93 height 18
click at [720, 182] on div "PO" at bounding box center [796, 211] width 159 height 92
click at [724, 196] on div at bounding box center [727, 192] width 21 height 19
click at [404, 441] on input "text" at bounding box center [429, 454] width 262 height 26
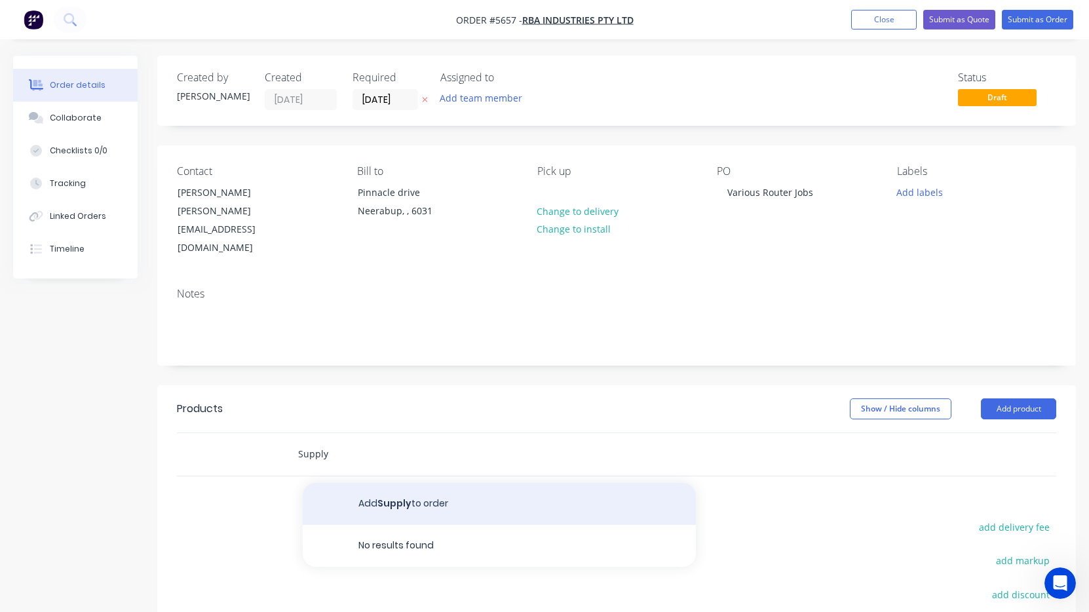
type input "Supply"
click at [402, 483] on button "Add Supply to order" at bounding box center [499, 504] width 393 height 42
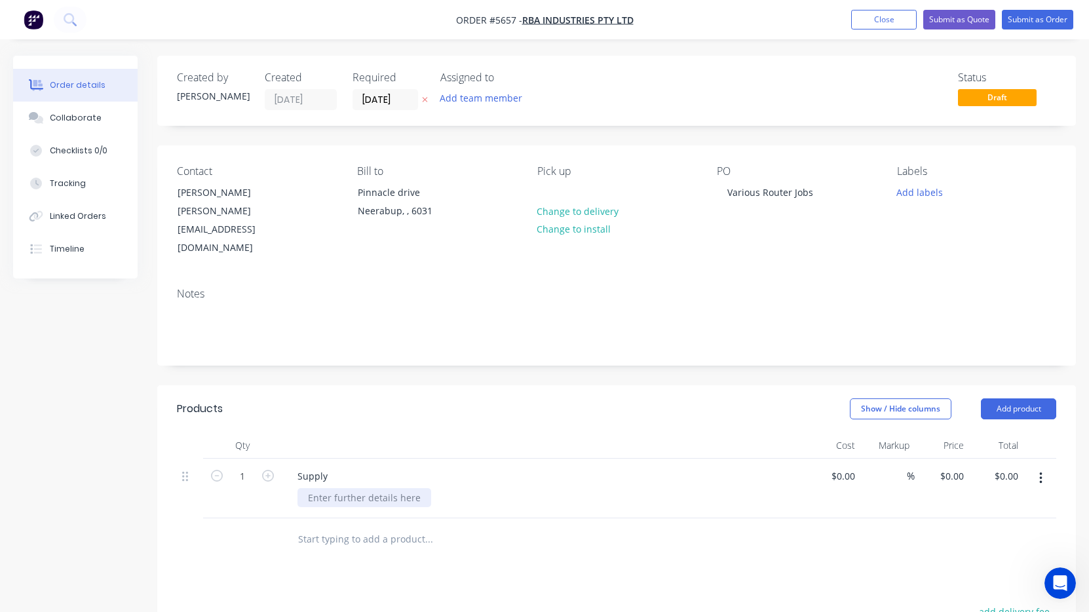
click at [359, 488] on div at bounding box center [365, 497] width 134 height 19
click at [848, 467] on input at bounding box center [853, 476] width 15 height 19
type input "$600.00"
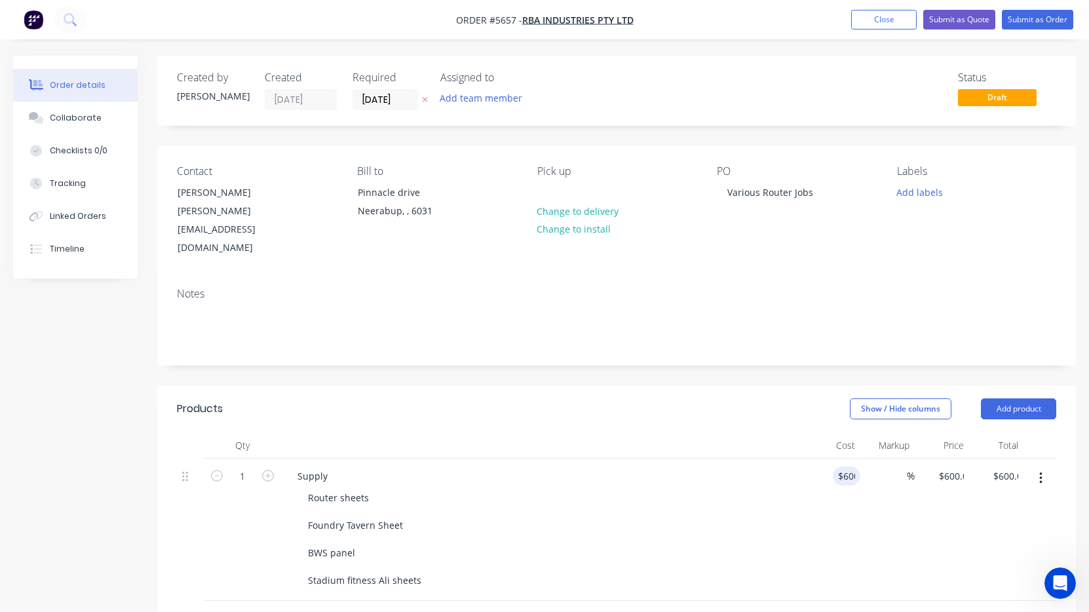
click at [720, 510] on div "Router sheets Foundry Tavern Sheet BWS panel Stadium fitness Ali sheets" at bounding box center [549, 539] width 503 height 102
click at [1053, 26] on button "Submit as Order" at bounding box center [1037, 20] width 71 height 20
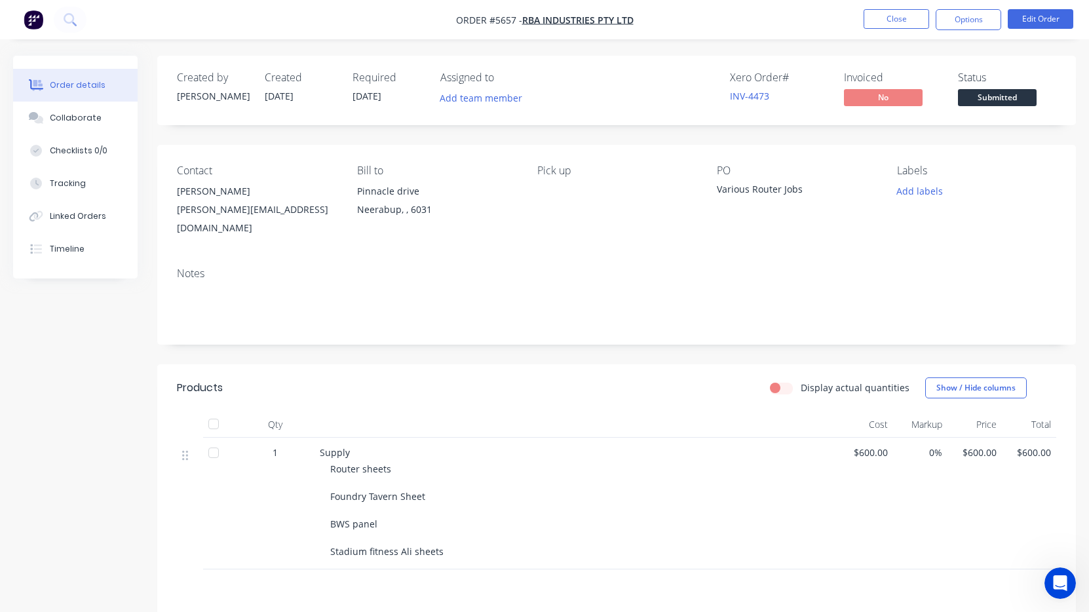
click at [890, 26] on button "Close" at bounding box center [897, 19] width 66 height 20
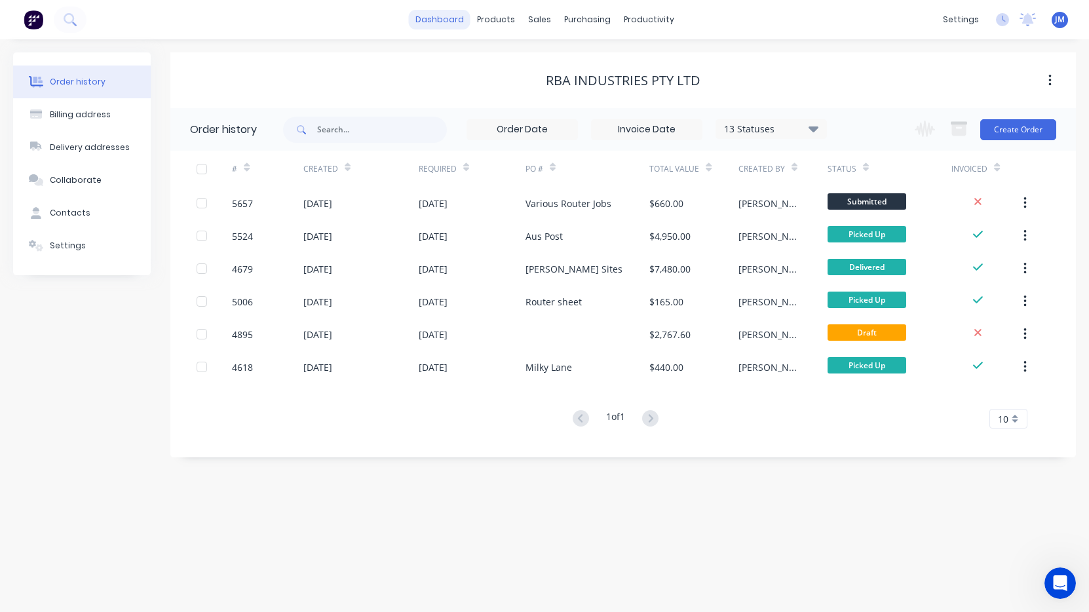
click at [441, 25] on link "dashboard" at bounding box center [440, 20] width 62 height 20
